Goal: Task Accomplishment & Management: Use online tool/utility

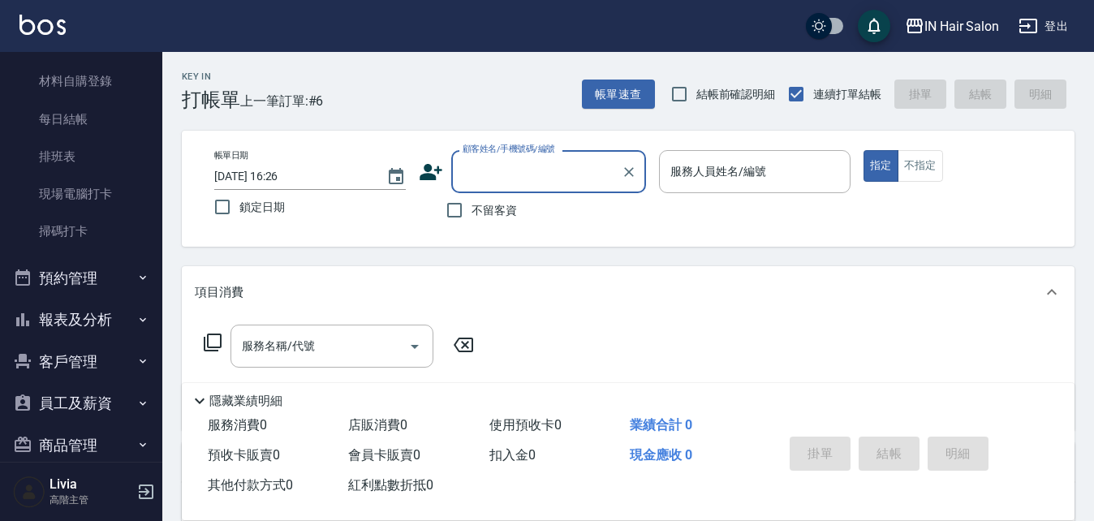
scroll to position [406, 0]
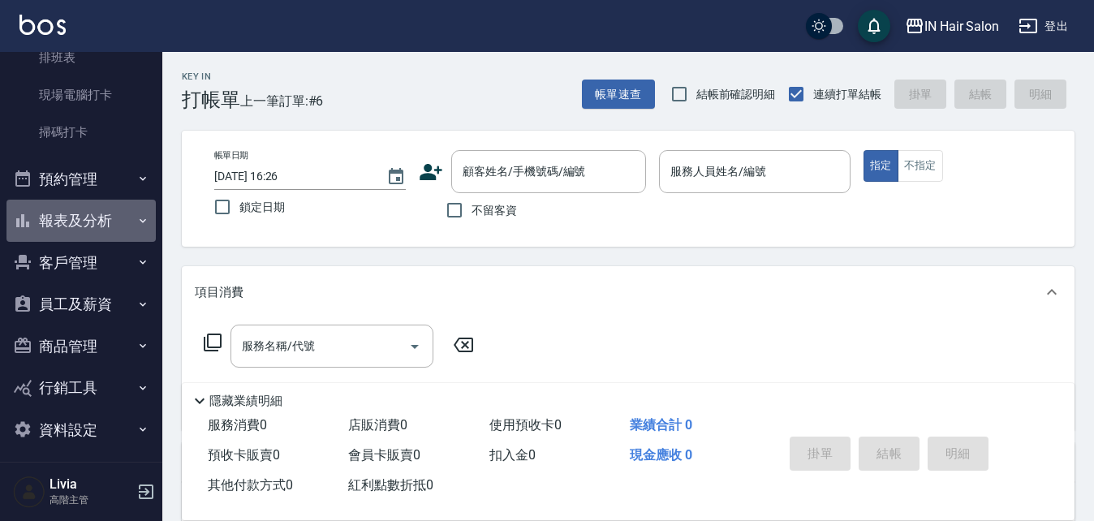
click at [136, 216] on icon "button" at bounding box center [142, 220] width 13 height 13
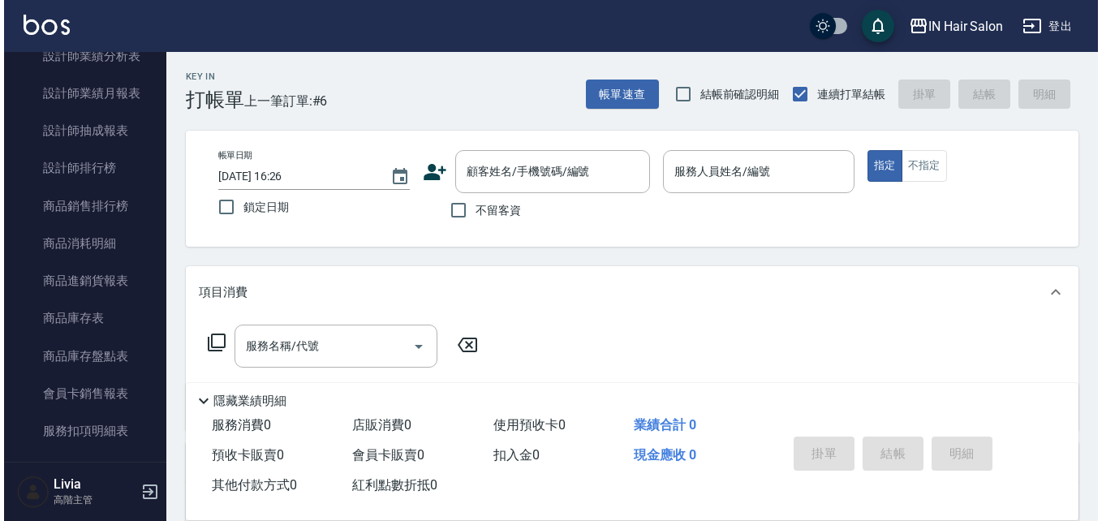
scroll to position [1136, 0]
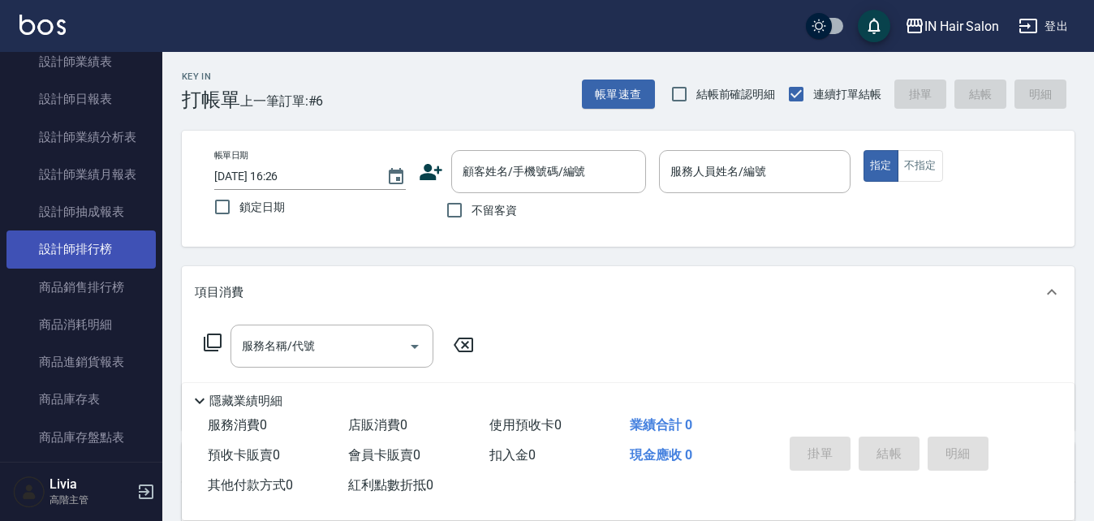
click at [108, 240] on link "設計師排行榜" at bounding box center [80, 248] width 149 height 37
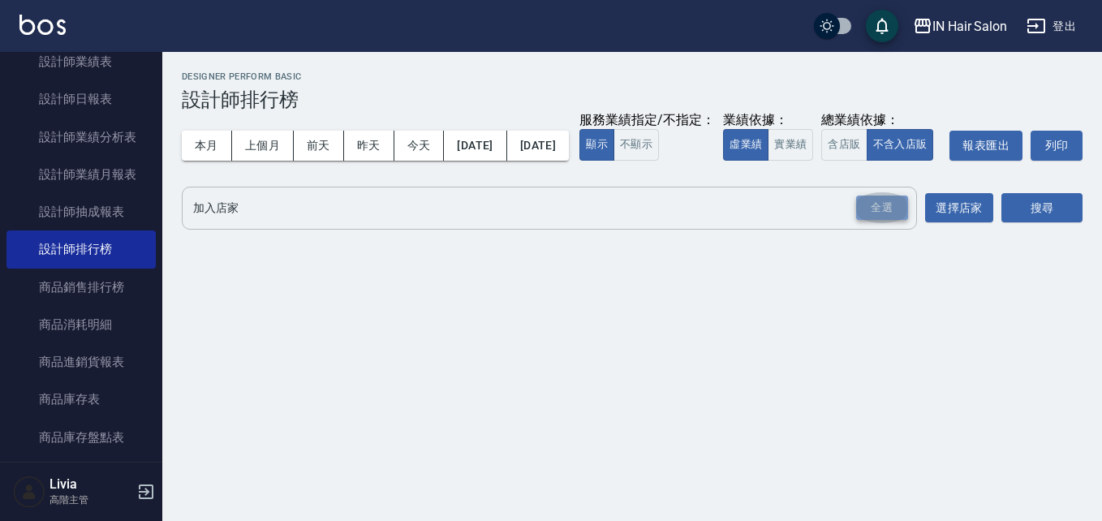
click at [871, 221] on div "全選" at bounding box center [882, 208] width 52 height 25
drag, startPoint x: 1027, startPoint y: 241, endPoint x: 1015, endPoint y: 245, distance: 12.8
click at [1024, 224] on button "搜尋" at bounding box center [1041, 209] width 81 height 30
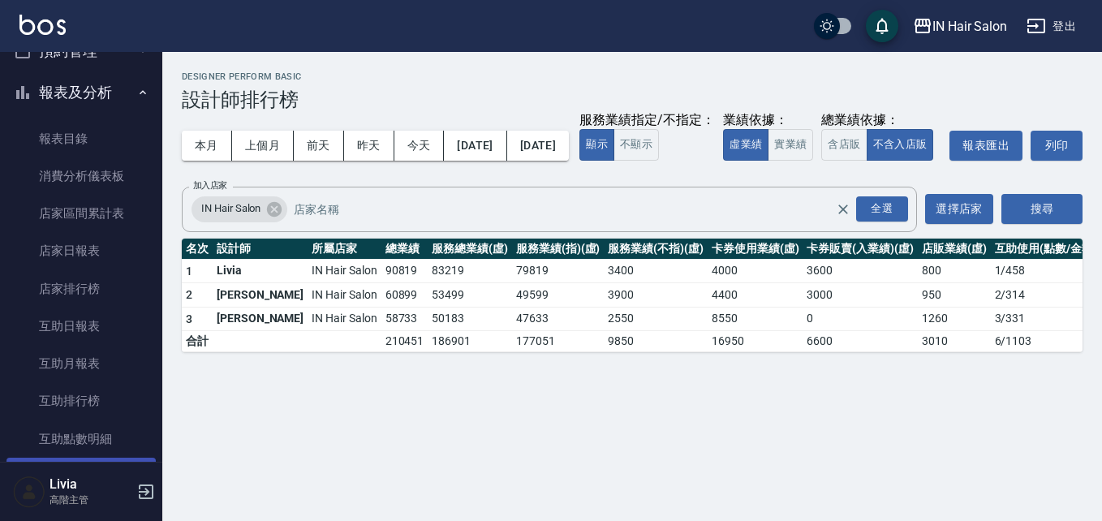
scroll to position [487, 0]
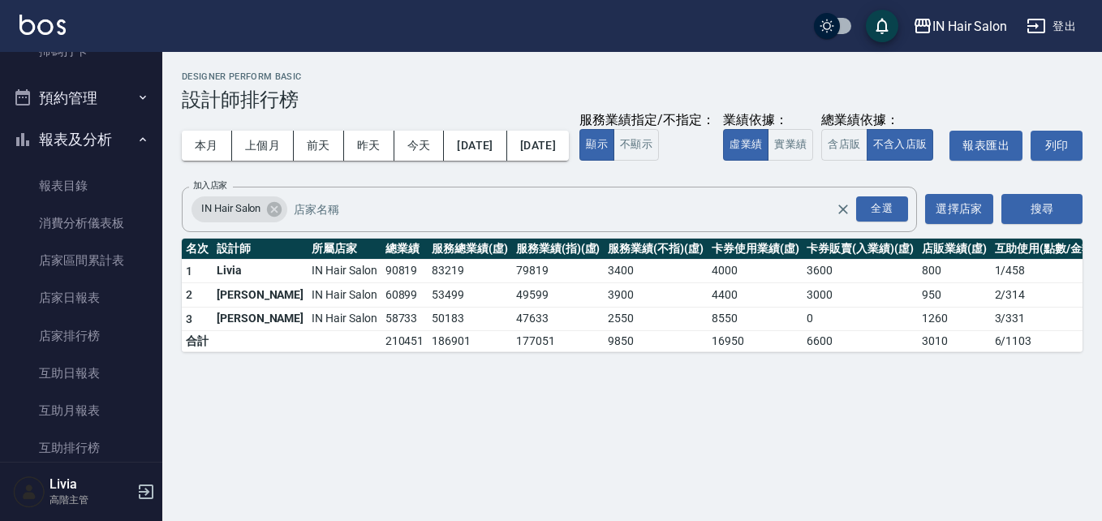
click at [136, 138] on icon "button" at bounding box center [142, 139] width 13 height 13
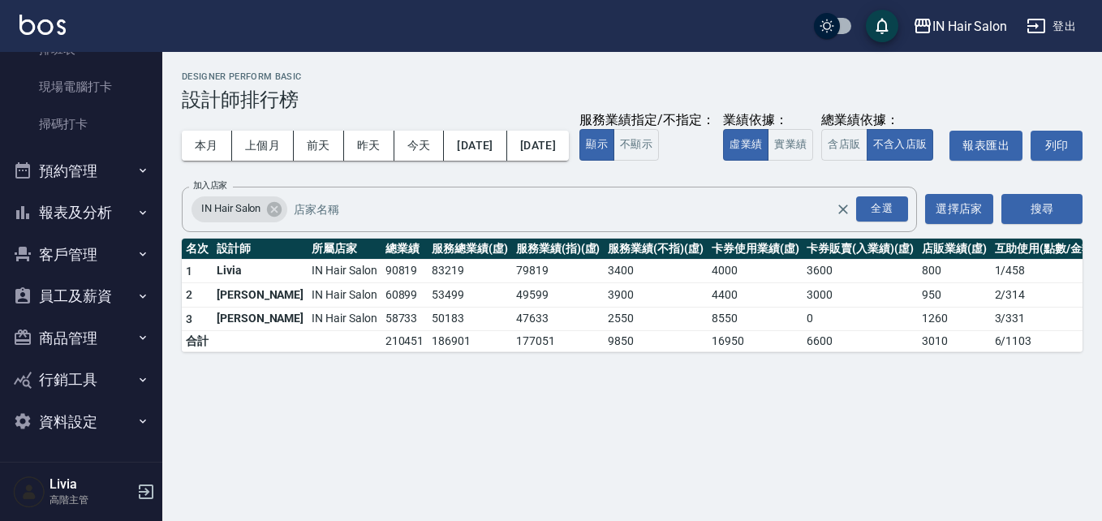
scroll to position [414, 0]
click at [281, 148] on button "上個月" at bounding box center [263, 146] width 62 height 30
click at [213, 145] on button "本月" at bounding box center [207, 146] width 50 height 30
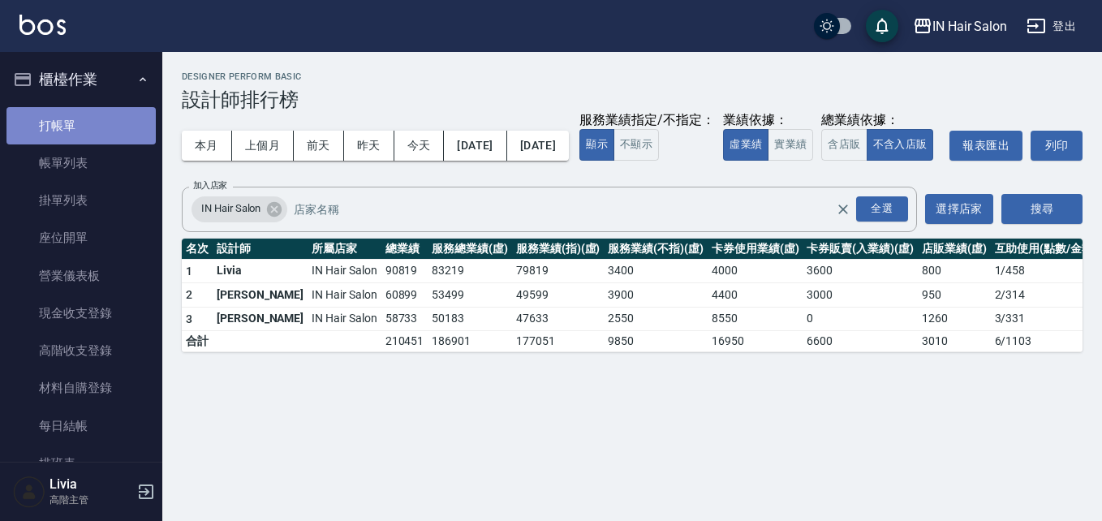
click at [91, 108] on link "打帳單" at bounding box center [80, 125] width 149 height 37
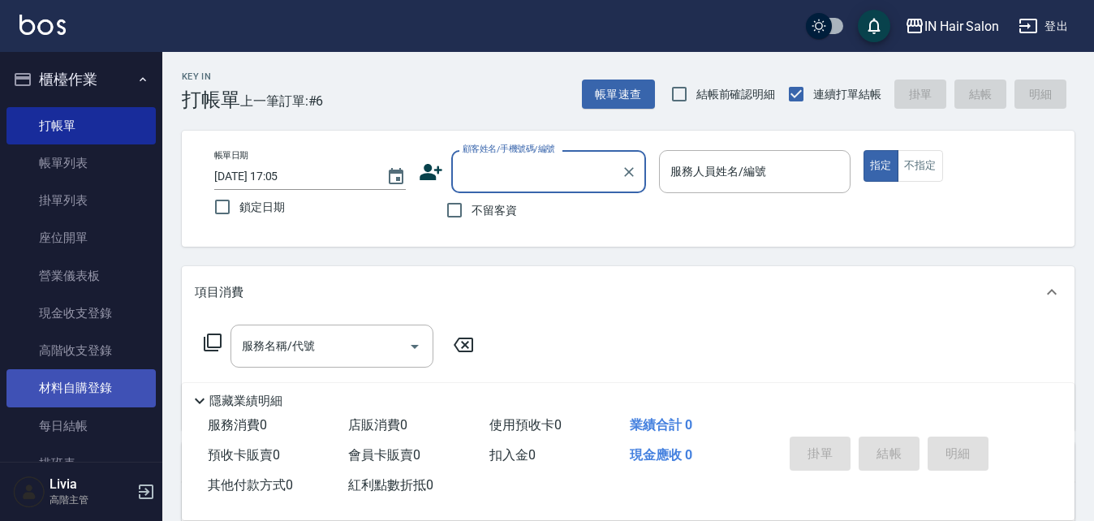
scroll to position [243, 0]
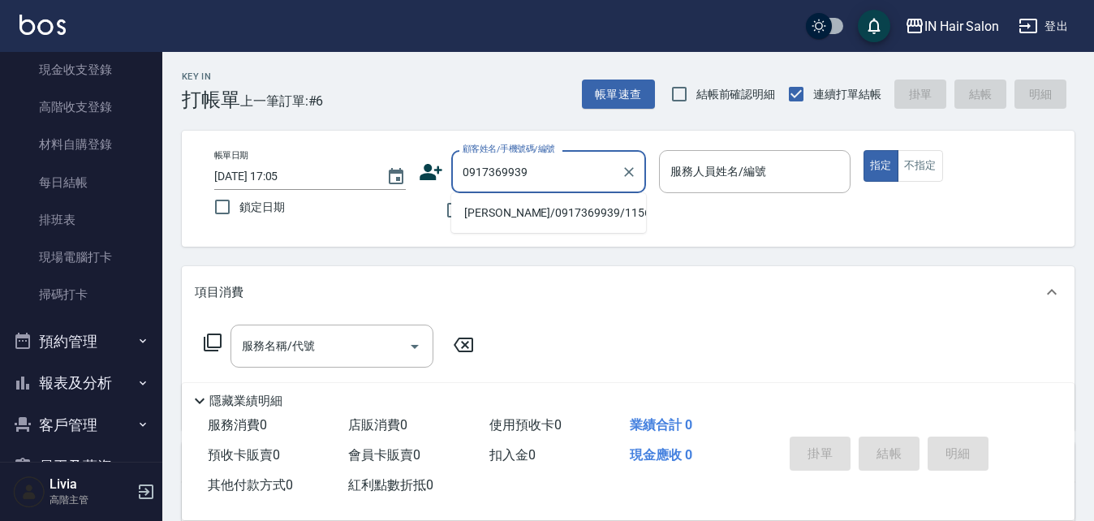
click at [501, 209] on li "[PERSON_NAME]/0917369939/115624" at bounding box center [548, 213] width 195 height 27
type input "[PERSON_NAME]/0917369939/115624"
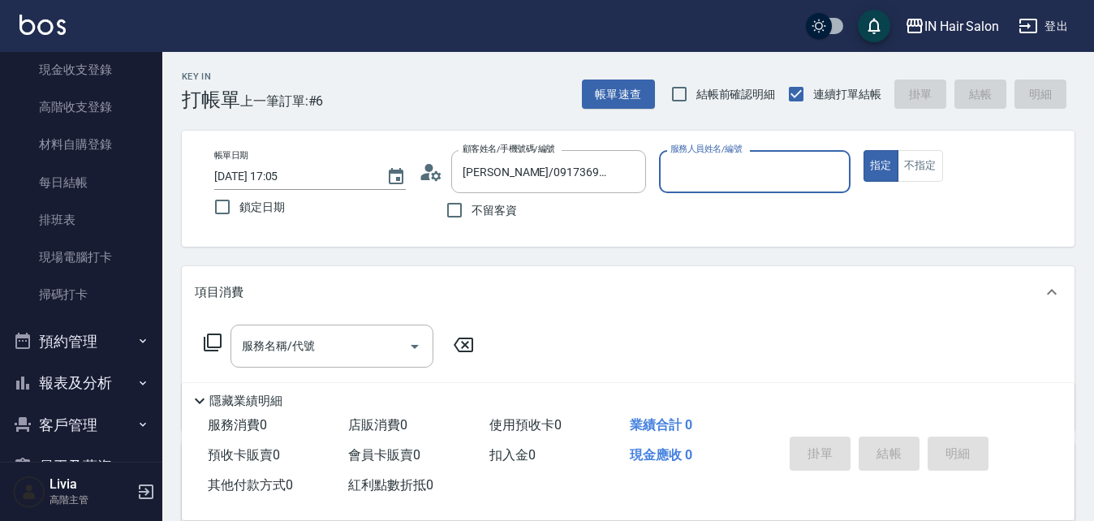
type input "7號設計師[PERSON_NAME]-7"
click at [211, 339] on icon at bounding box center [212, 342] width 19 height 19
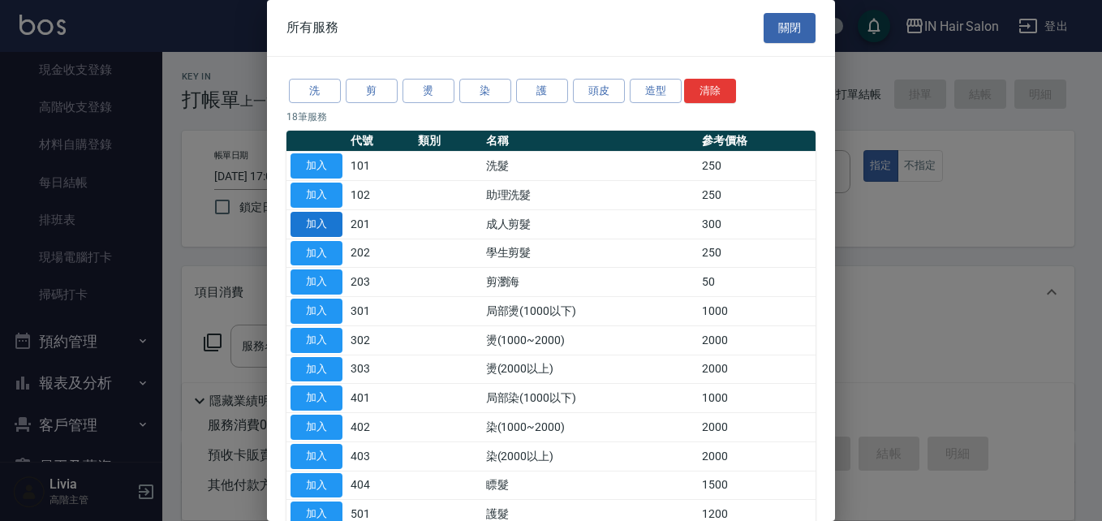
click at [327, 225] on button "加入" at bounding box center [316, 224] width 52 height 25
type input "成人剪髮(201)"
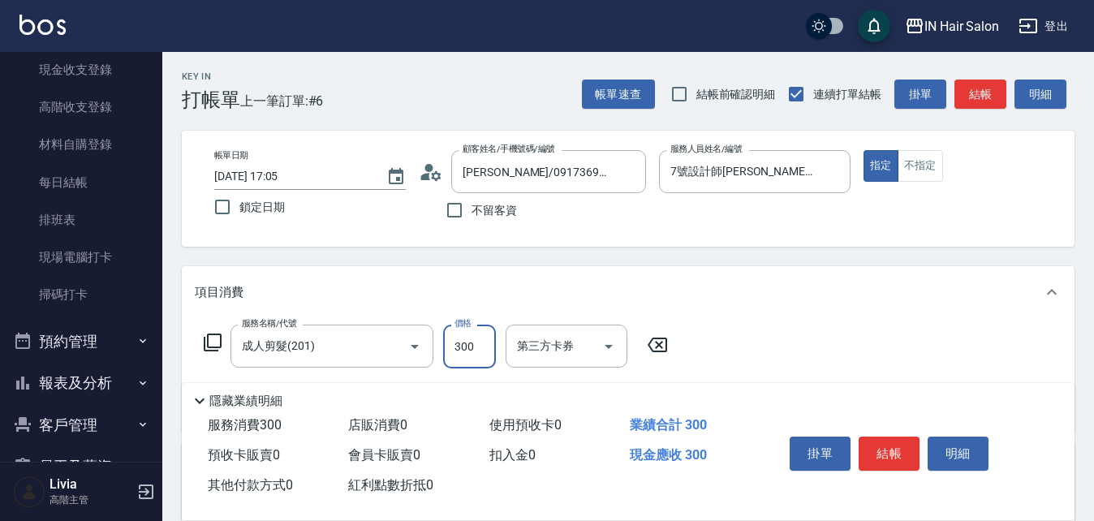
click at [471, 342] on input "300" at bounding box center [469, 347] width 53 height 44
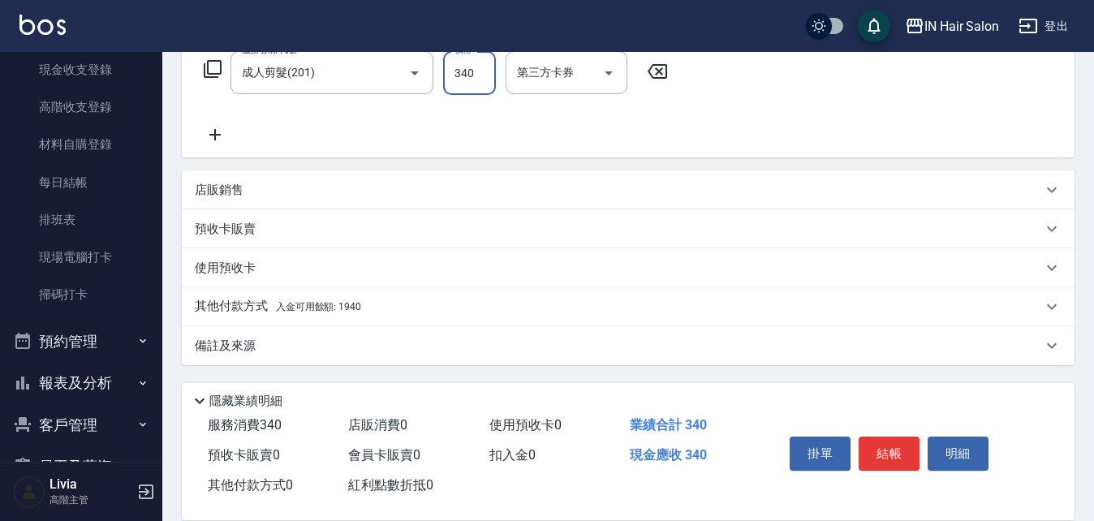
type input "340"
click at [256, 300] on p "其他付款方式 入金可用餘額: 1940" at bounding box center [278, 307] width 166 height 18
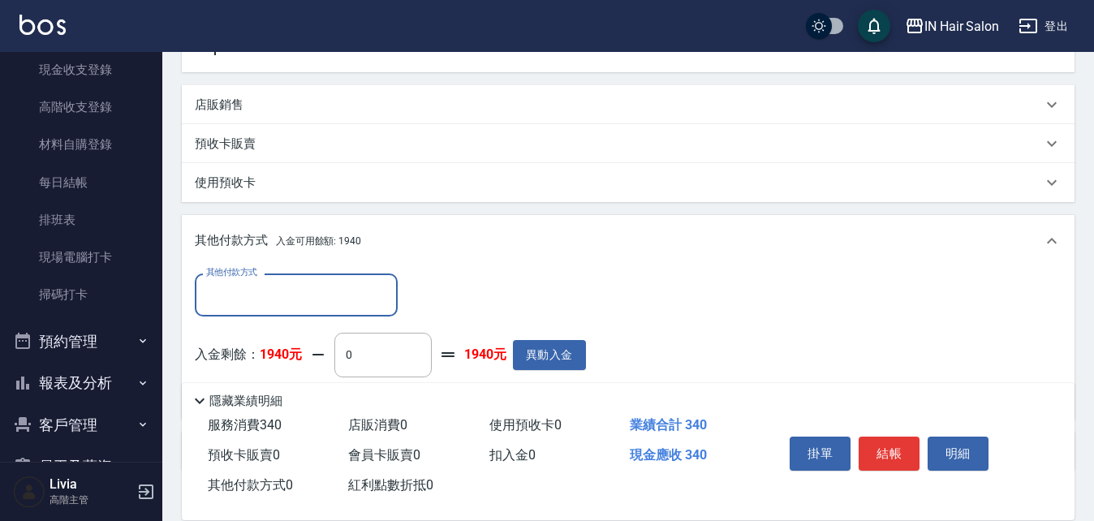
scroll to position [464, 0]
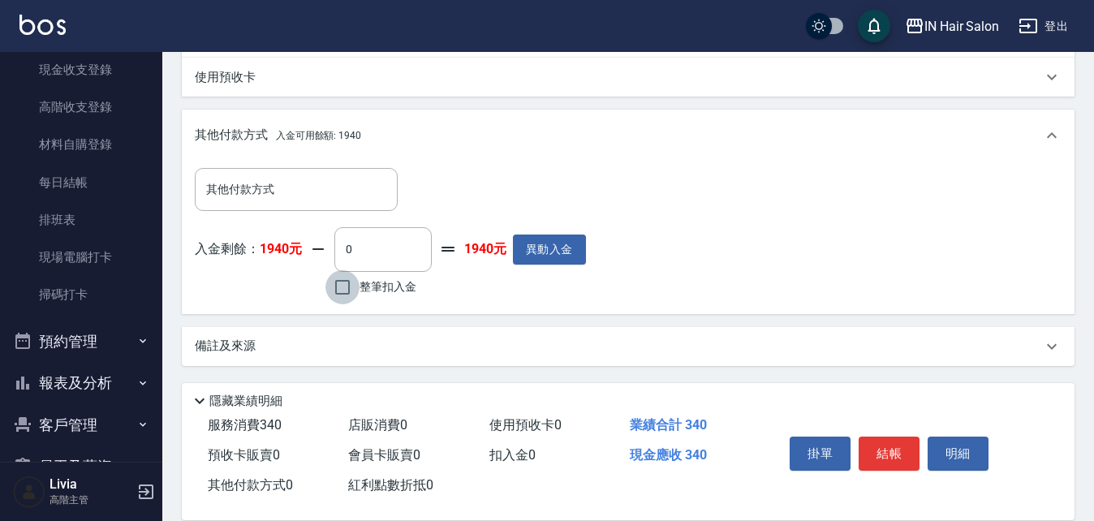
click at [343, 288] on input "整筆扣入金" at bounding box center [342, 287] width 34 height 34
checkbox input "true"
type input "340"
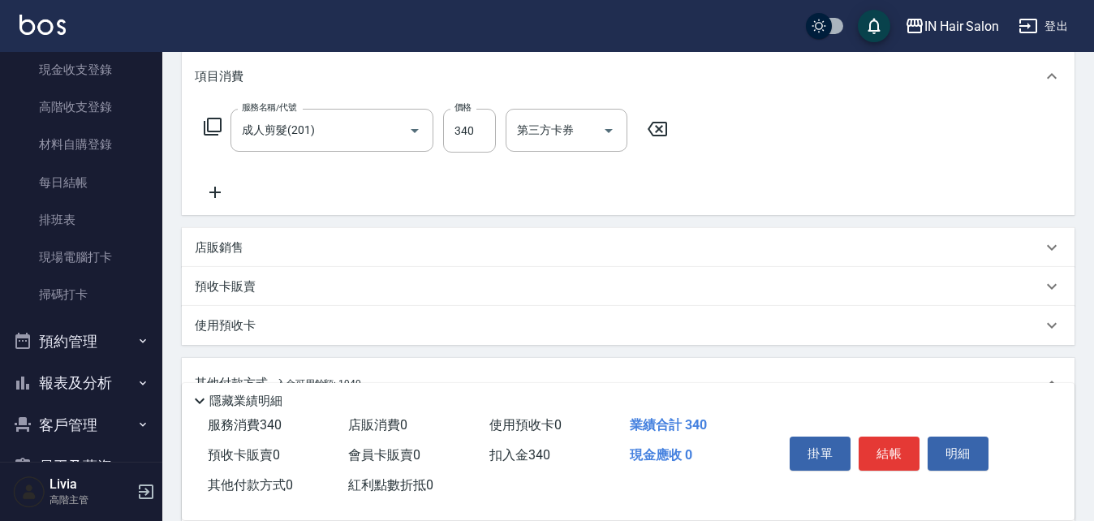
scroll to position [0, 0]
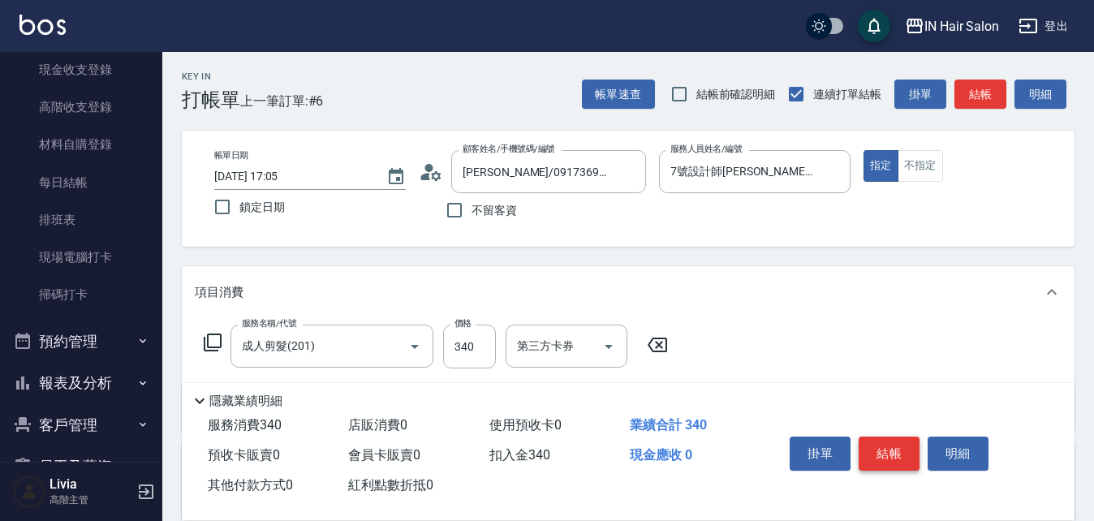
click at [887, 448] on button "結帳" at bounding box center [888, 454] width 61 height 34
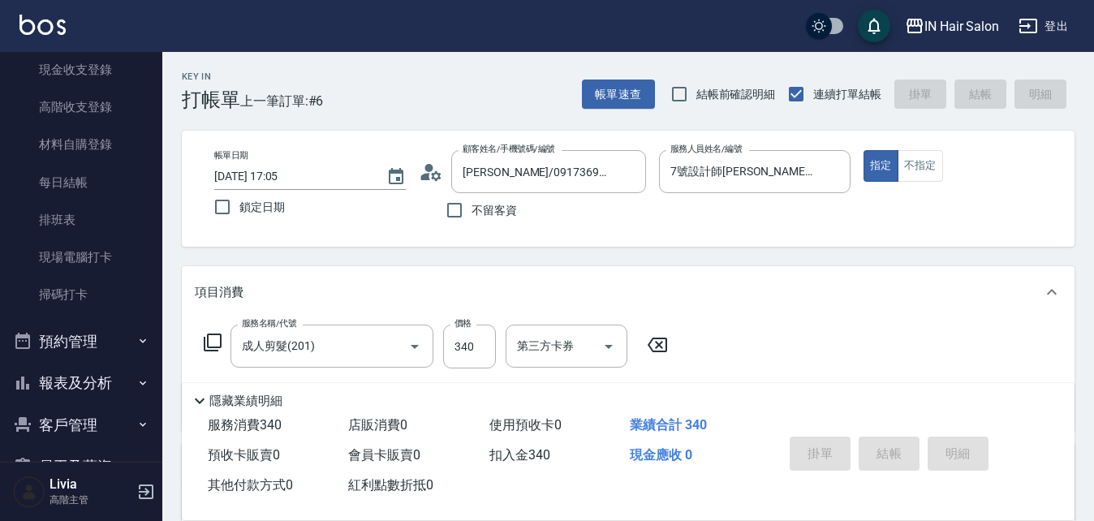
type input "[DATE] 17:33"
